Goal: Task Accomplishment & Management: Use online tool/utility

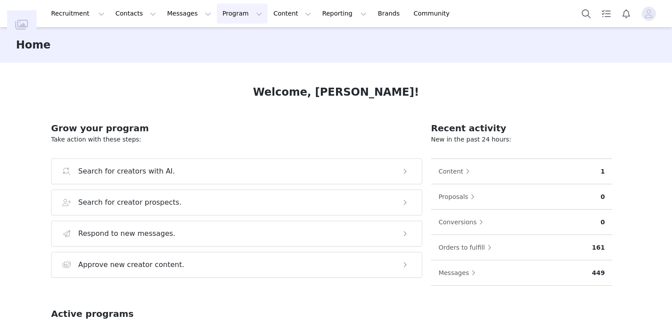
click at [220, 18] on button "Program Program" at bounding box center [242, 14] width 51 height 20
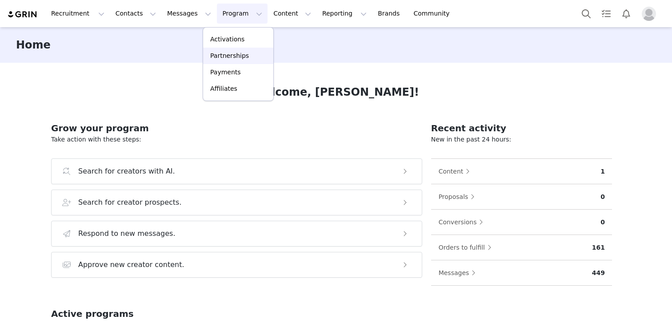
click at [221, 48] on link "Partnerships" at bounding box center [238, 56] width 70 height 16
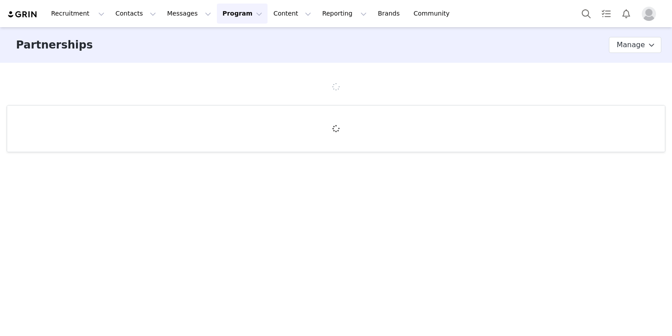
click at [230, 16] on button "Program Program" at bounding box center [242, 14] width 51 height 20
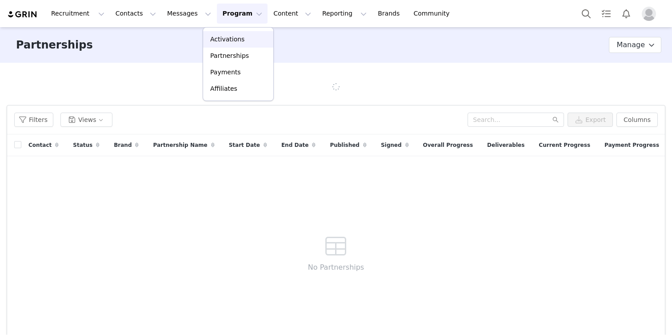
click at [227, 39] on p "Activations" at bounding box center [227, 39] width 34 height 9
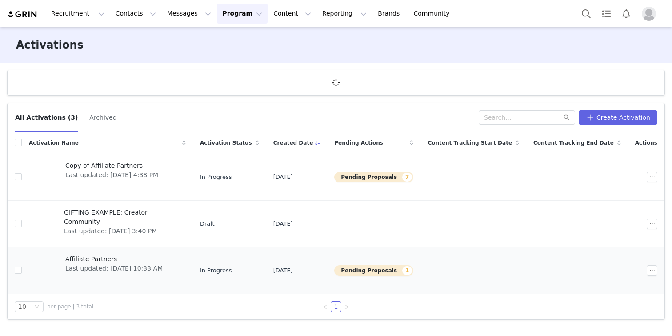
click at [89, 259] on span "Affiliate Partners" at bounding box center [113, 258] width 97 height 9
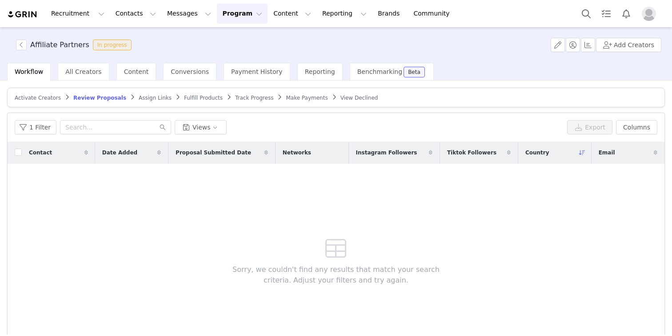
click at [142, 95] on span "Assign Links" at bounding box center [155, 98] width 33 height 6
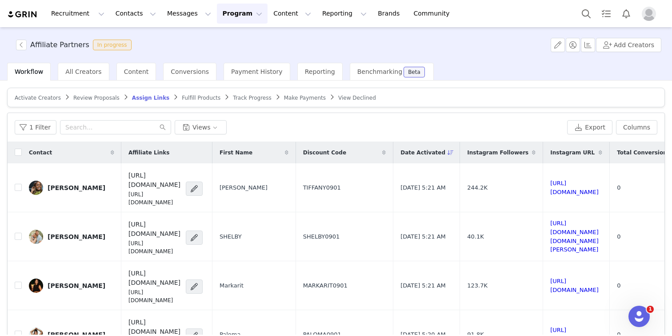
click at [219, 19] on button "Program Program" at bounding box center [242, 14] width 51 height 20
click at [218, 31] on div "Activations Partnerships Payments Affiliates" at bounding box center [238, 64] width 71 height 74
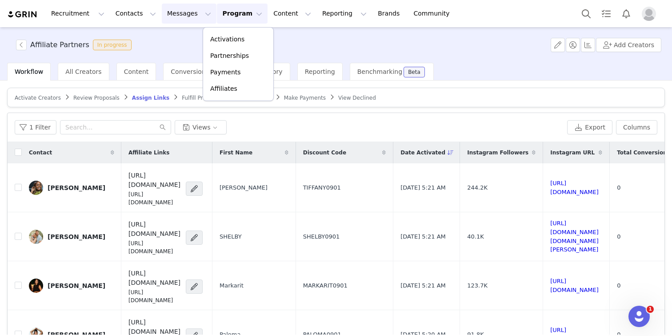
click at [186, 17] on button "Messages Messages" at bounding box center [189, 14] width 55 height 20
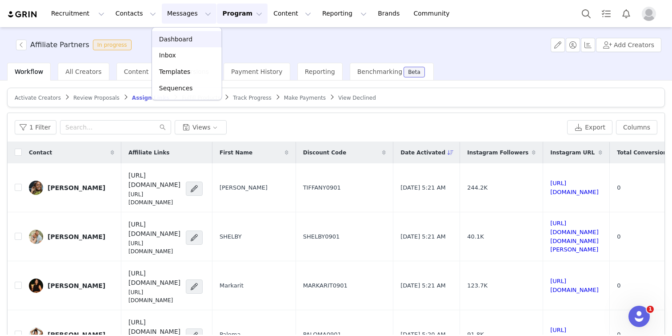
click at [186, 31] on link "Dashboard" at bounding box center [186, 39] width 69 height 16
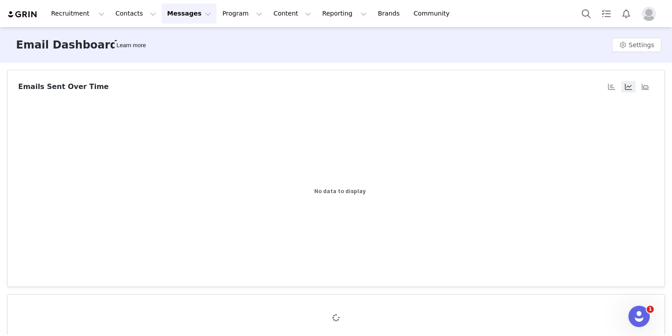
click at [186, 35] on div "Recruitment Recruitment Curated Lists Landing Pages Web Extension AI Creator Se…" at bounding box center [336, 168] width 672 height 336
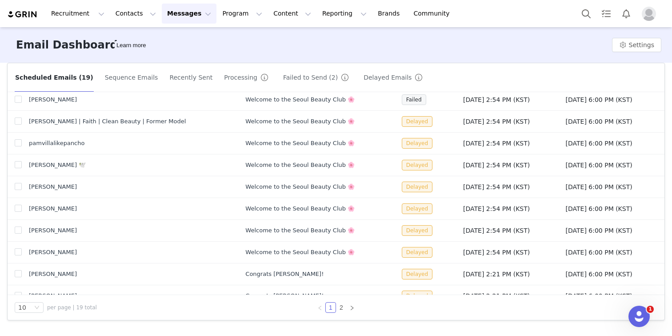
scroll to position [34, 0]
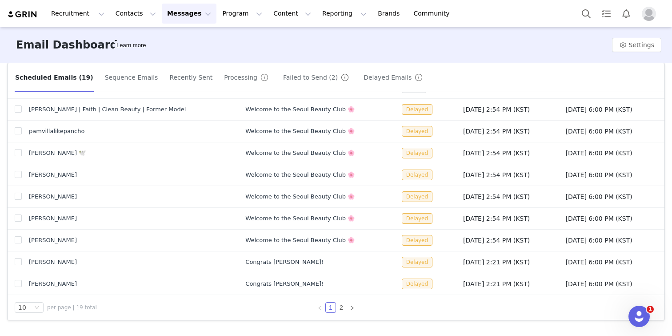
click at [180, 11] on button "Messages Messages" at bounding box center [189, 14] width 55 height 20
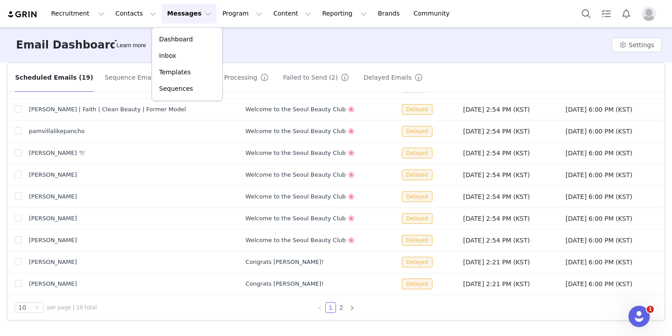
click at [100, 65] on div "Scheduled Emails (19) Sequence Emails Recently Sent Processing Failed to Send (…" at bounding box center [336, 77] width 657 height 29
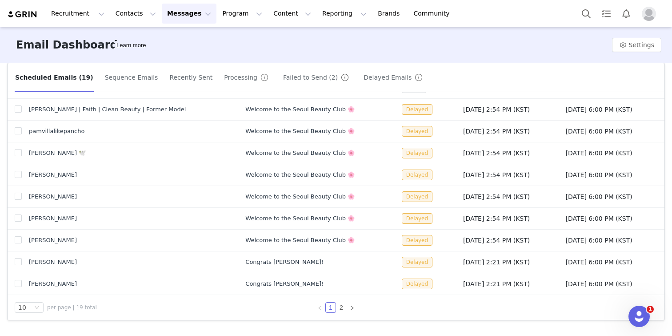
click at [125, 73] on button "Sequence Emails" at bounding box center [131, 77] width 54 height 14
